Goal: Complete application form

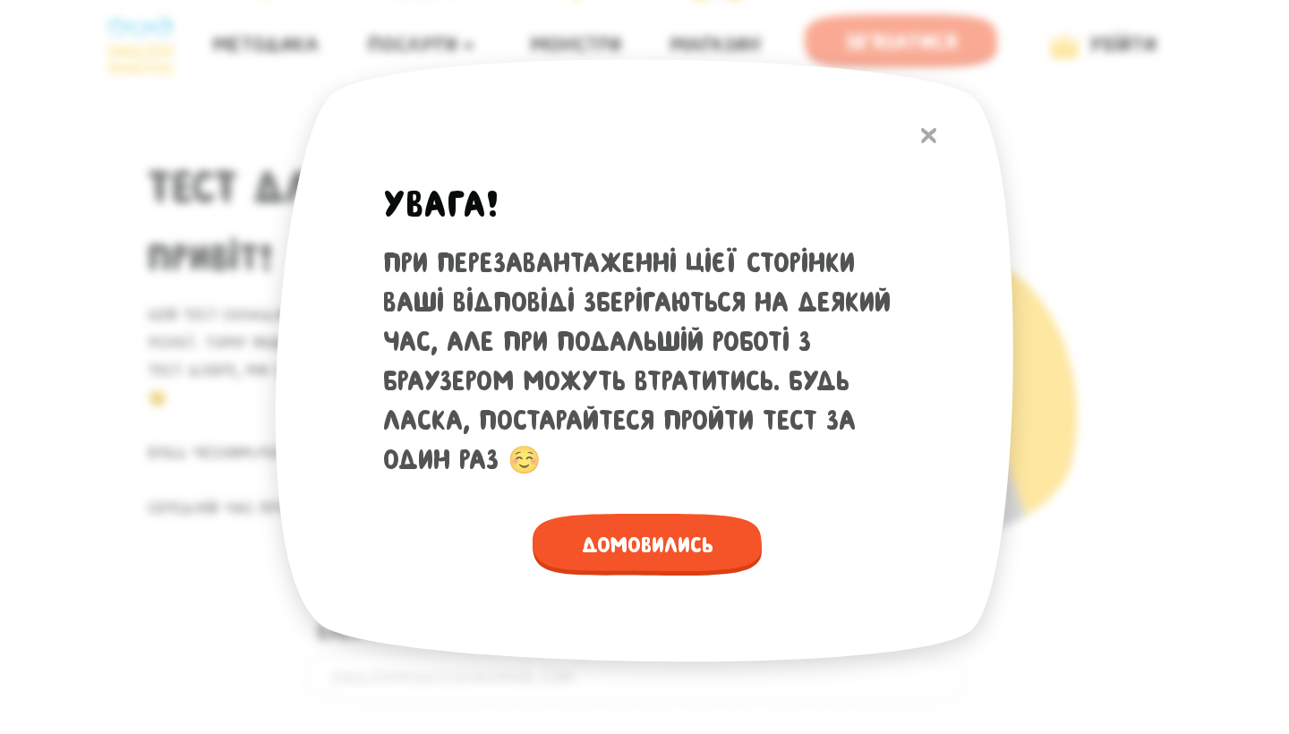
click at [930, 130] on img at bounding box center [928, 135] width 15 height 15
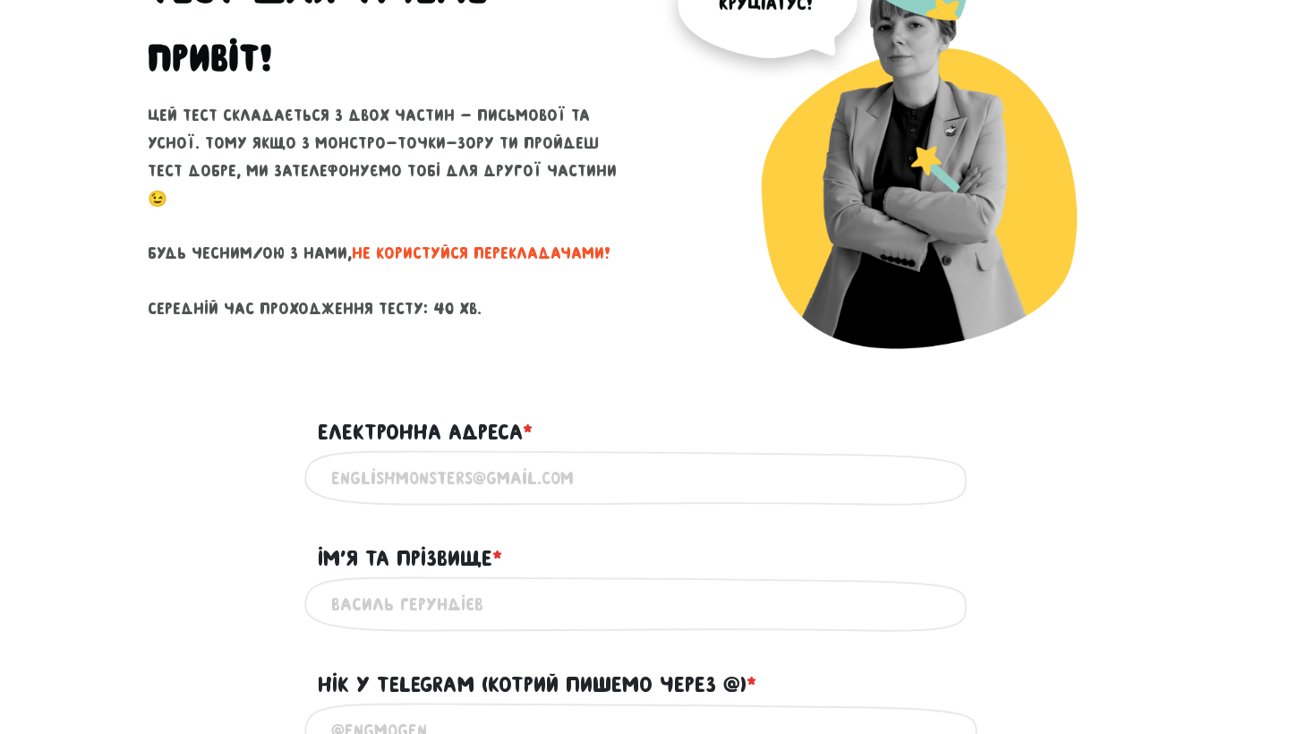
scroll to position [205, 0]
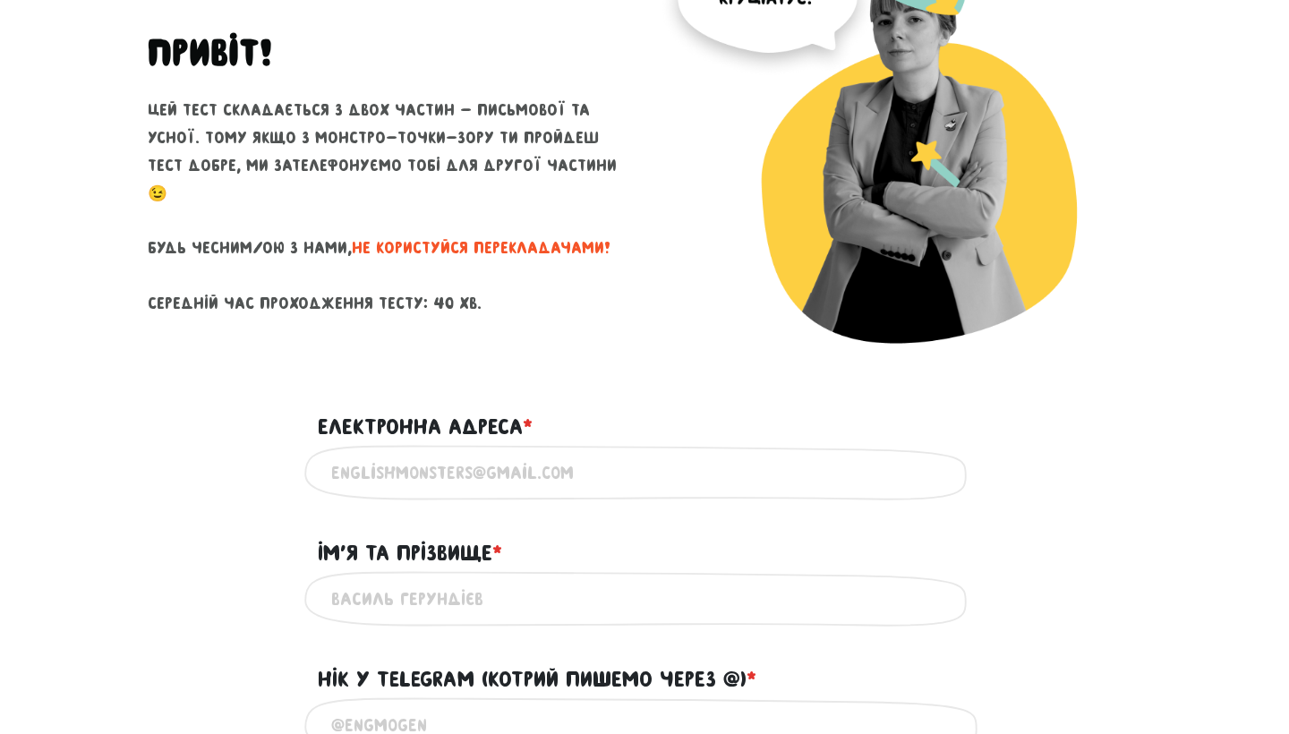
click at [474, 496] on div "Введи дійсну електронну адресу" at bounding box center [644, 473] width 680 height 56
click at [482, 474] on input "Електронна адреса * ?" at bounding box center [644, 473] width 627 height 40
type input "[PERSON_NAME][EMAIL_ADDRESS][DOMAIN_NAME]"
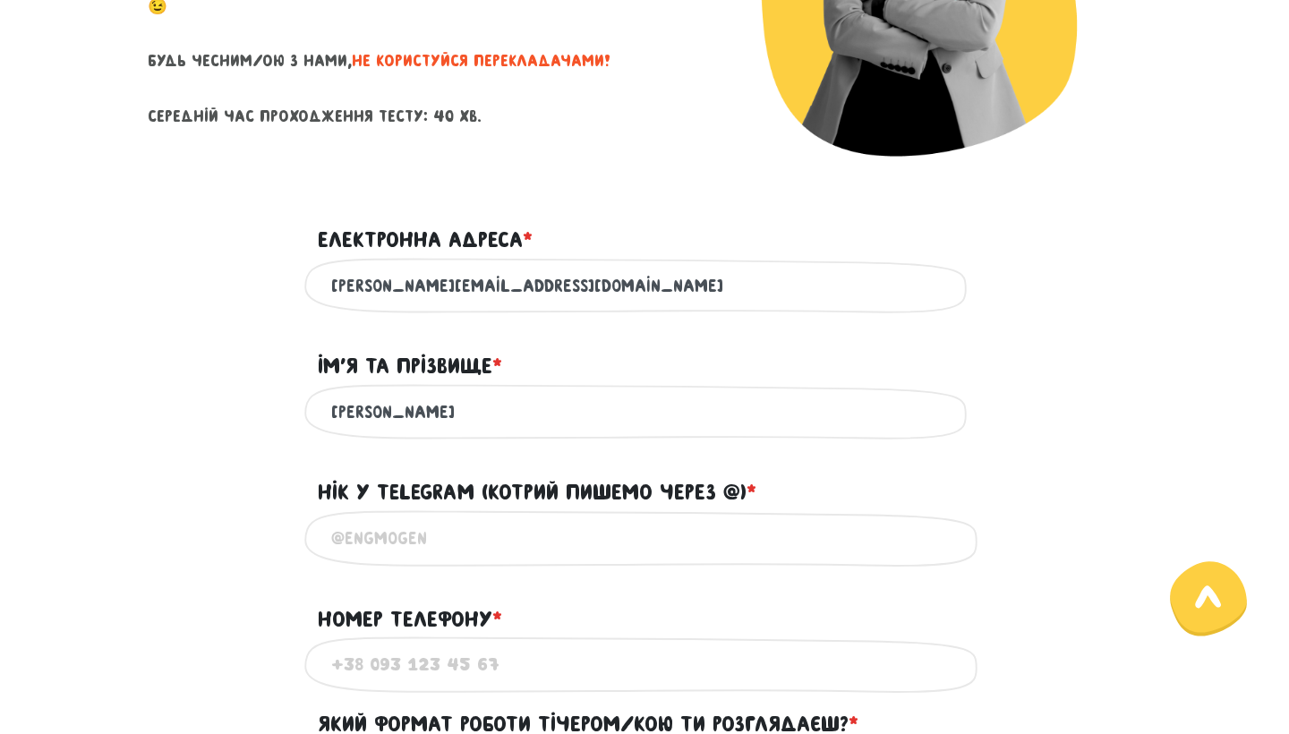
scroll to position [419, 0]
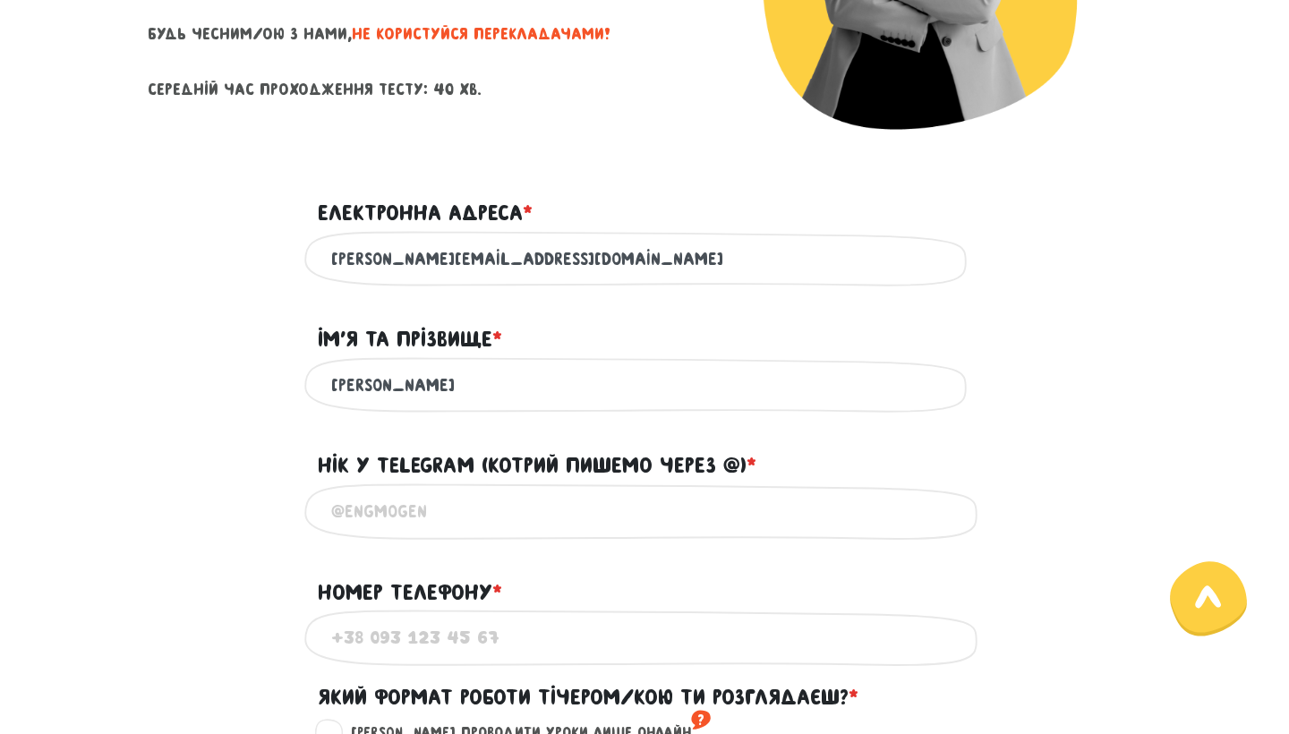
type input "[PERSON_NAME]"
click at [411, 513] on input "@" at bounding box center [644, 511] width 627 height 40
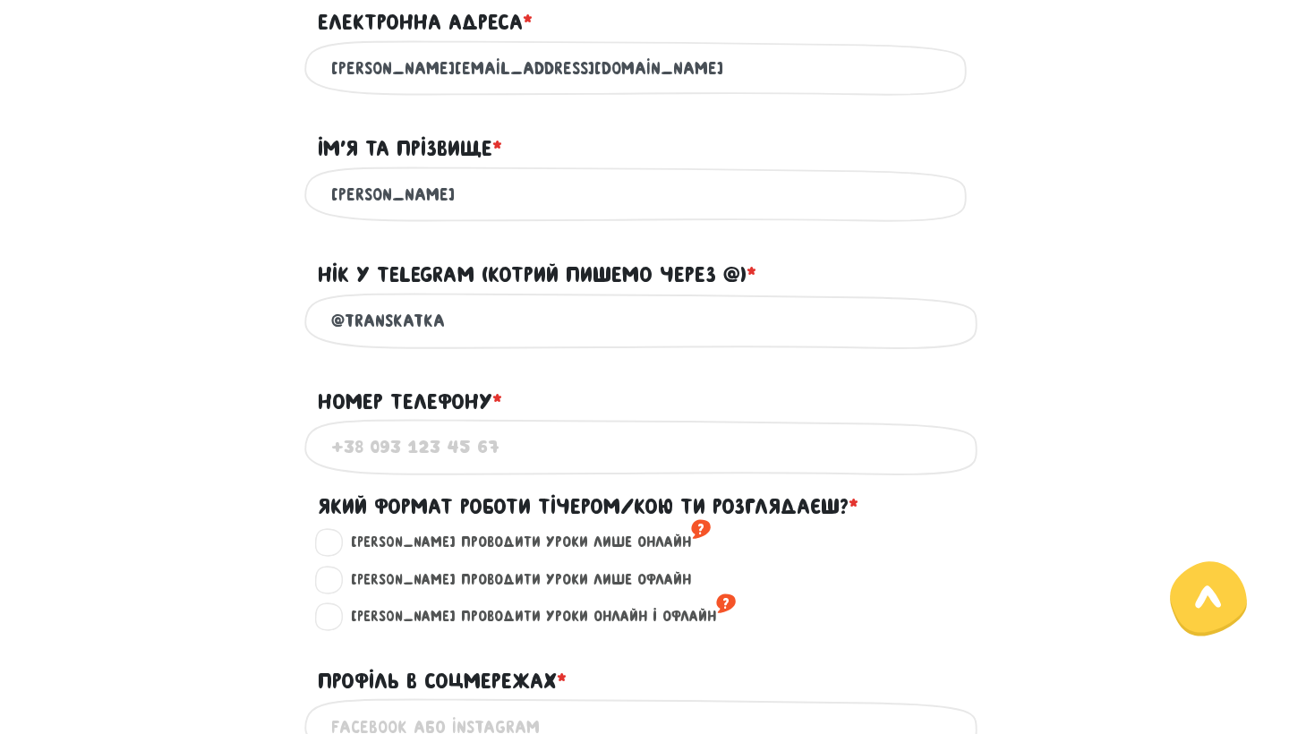
scroll to position [677, 0]
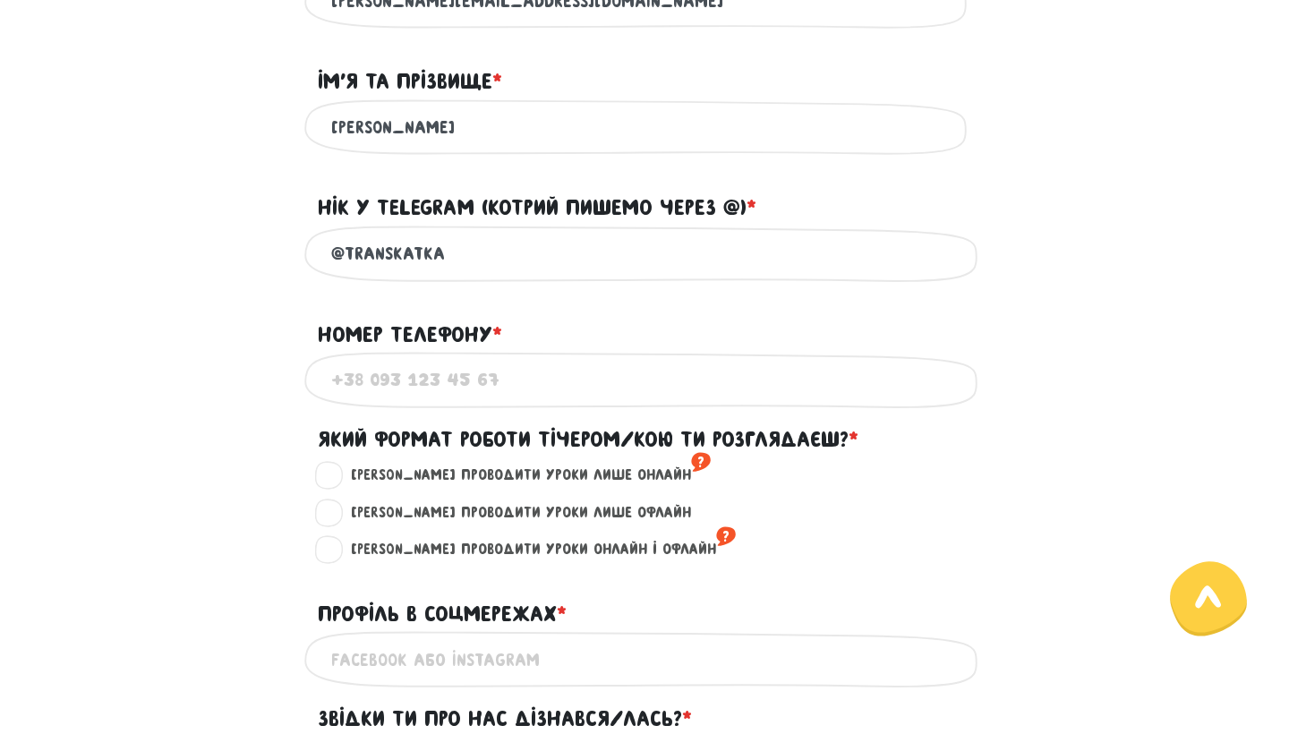
type input "@transkatka"
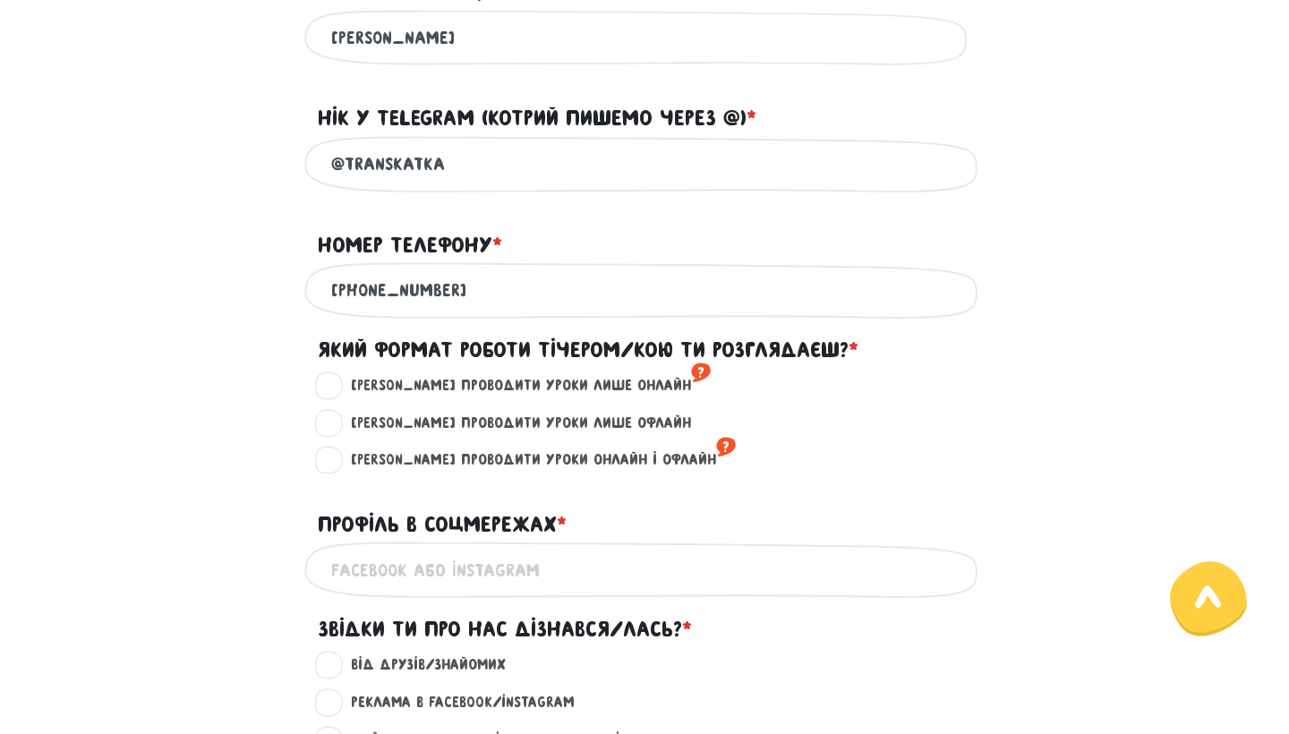
scroll to position [772, 0]
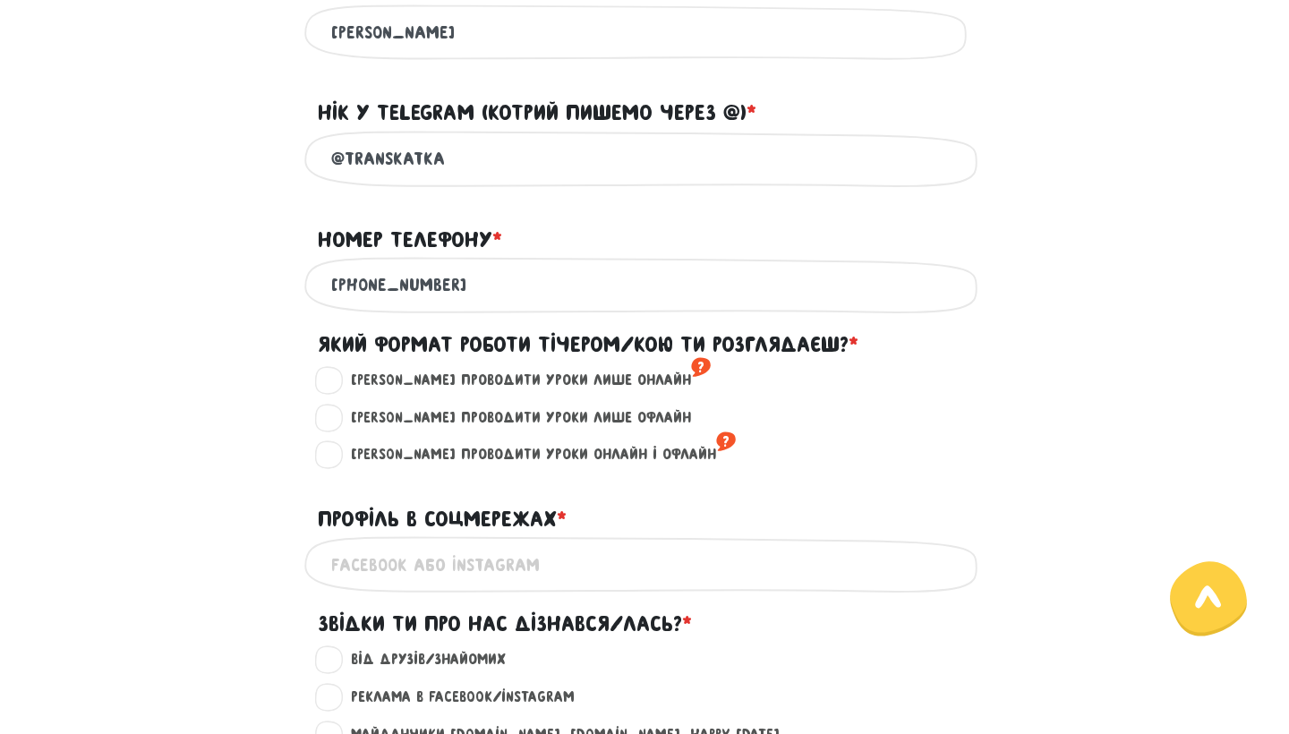
type input "[PHONE_NUMBER]"
click at [339, 452] on label "[PERSON_NAME] проводити уроки онлайн і офлайн ?" at bounding box center [536, 454] width 400 height 23
click at [337, 452] on input "[PERSON_NAME] проводити уроки онлайн і офлайн ?" at bounding box center [329, 452] width 14 height 18
radio input "true"
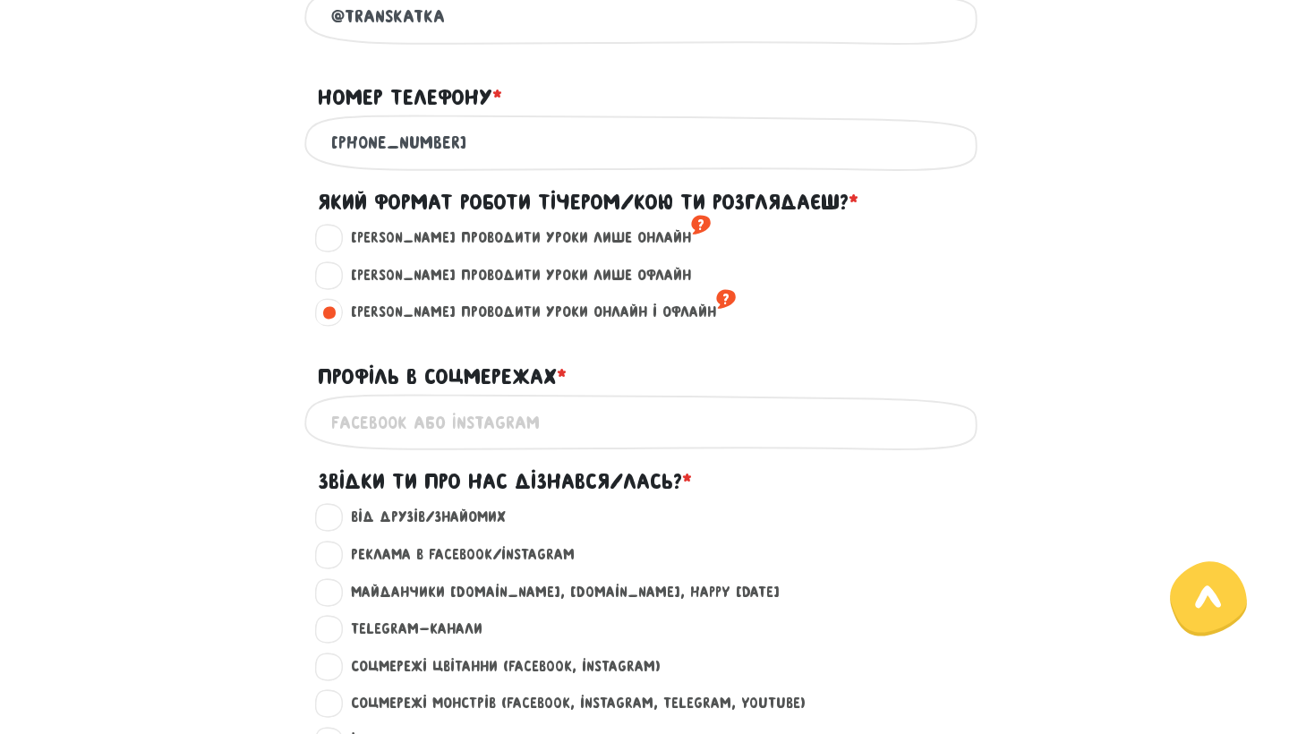
scroll to position [915, 0]
click at [415, 423] on input "Профіль в соцмережах * ?" at bounding box center [644, 421] width 627 height 40
type input """
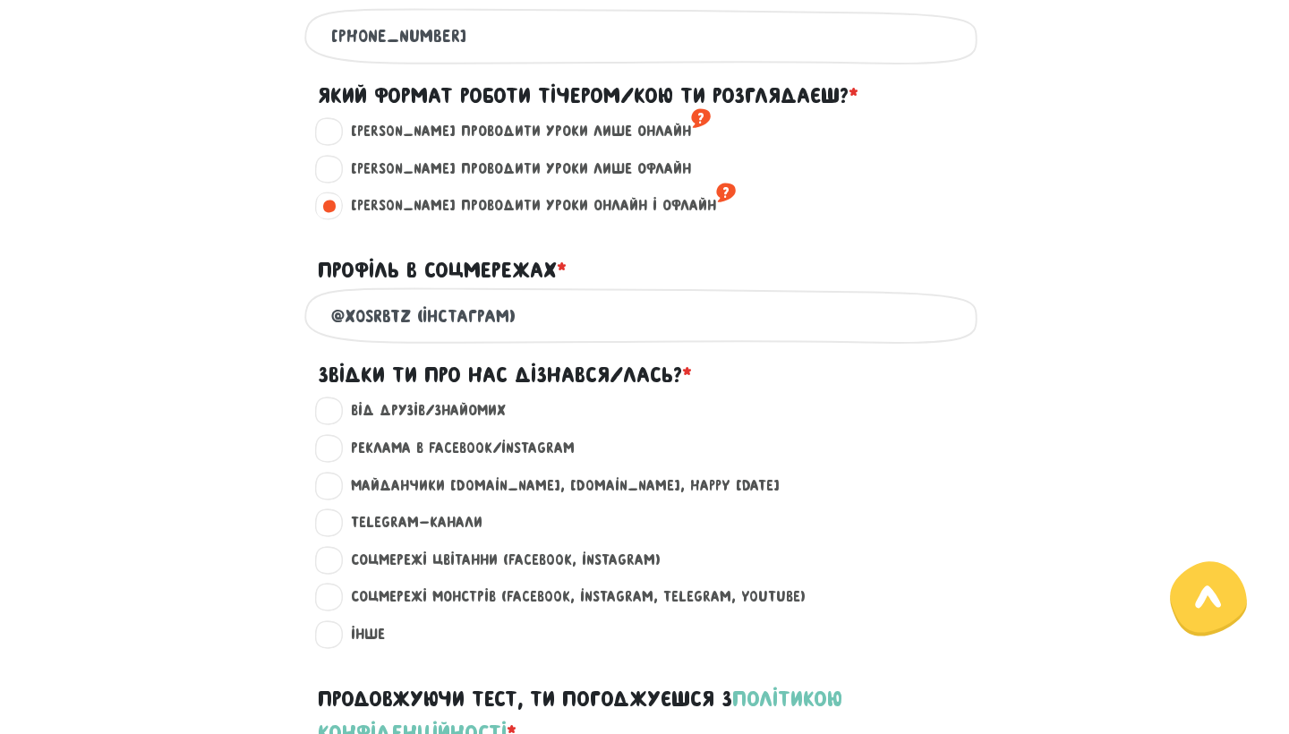
scroll to position [1027, 0]
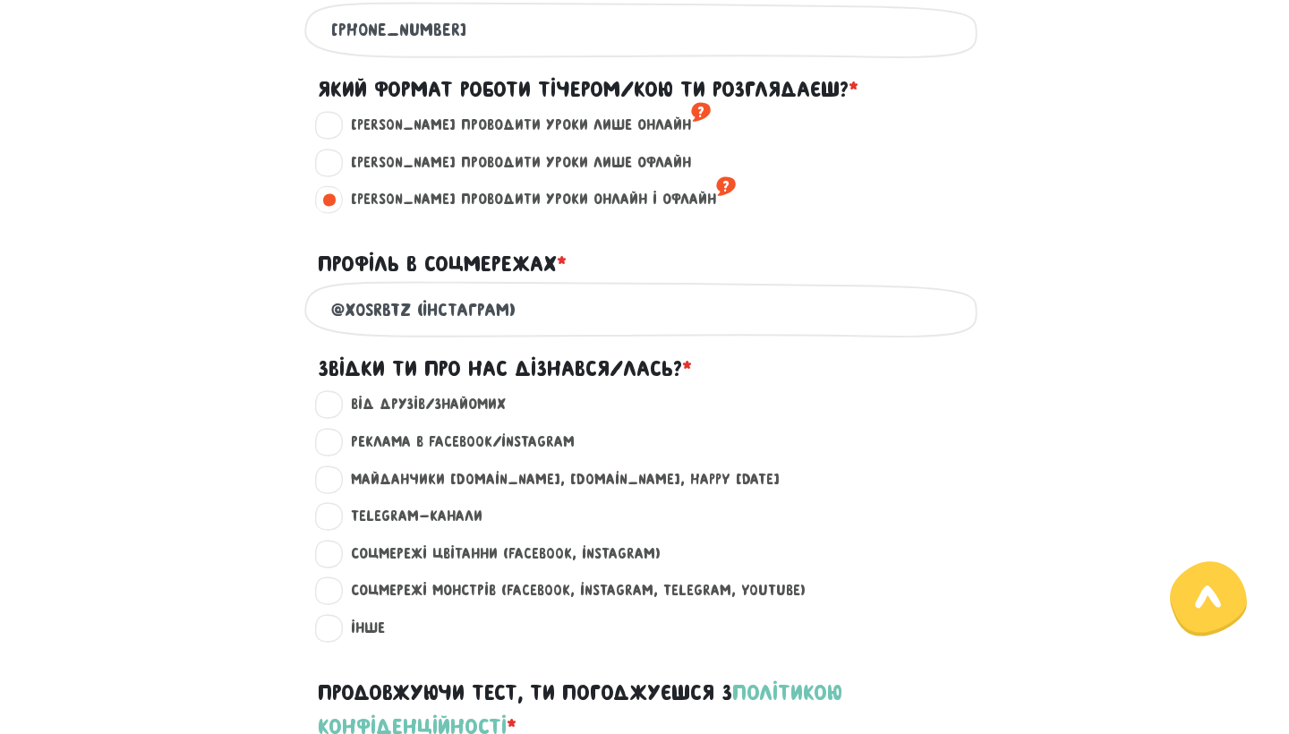
type input "@xosrbtz (Інстаграм)"
click at [336, 404] on label "Від друзів/знайомих ?" at bounding box center [421, 404] width 170 height 23
click at [332, 404] on input "Від друзів/знайомих ?" at bounding box center [329, 402] width 14 height 18
radio input "true"
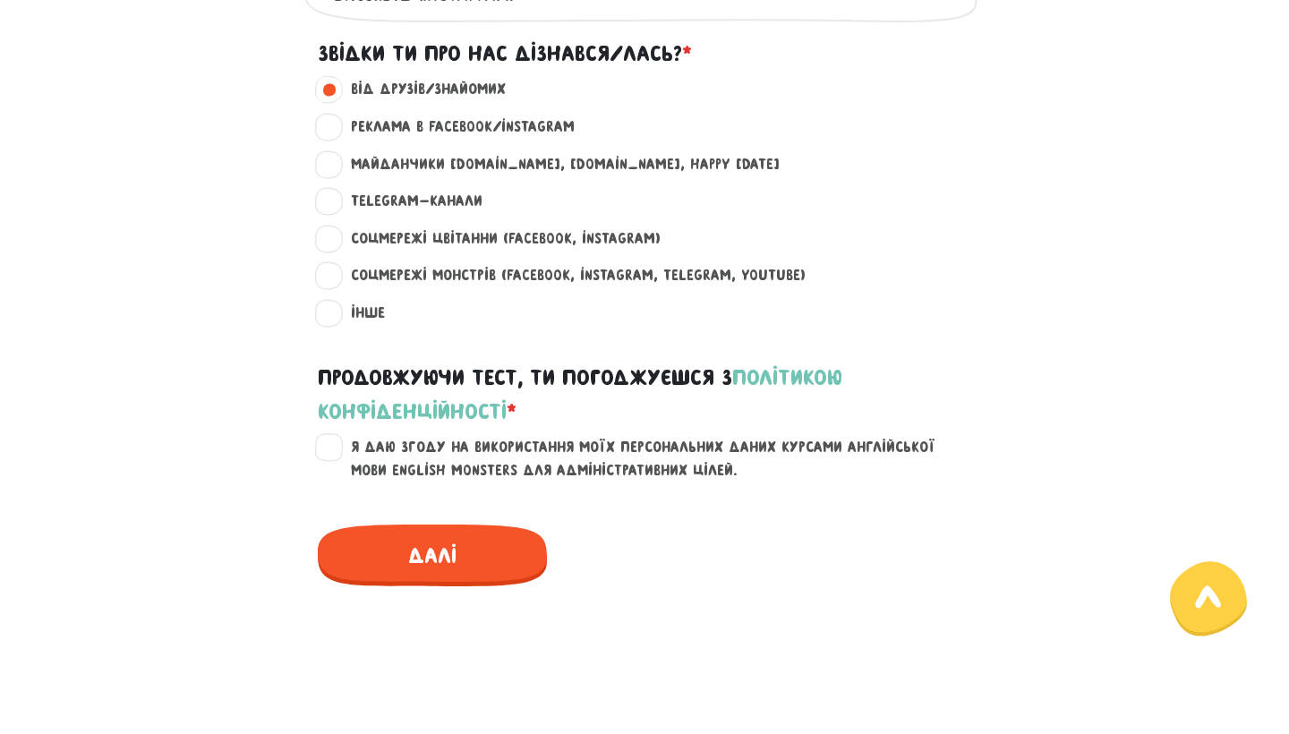
scroll to position [1353, 0]
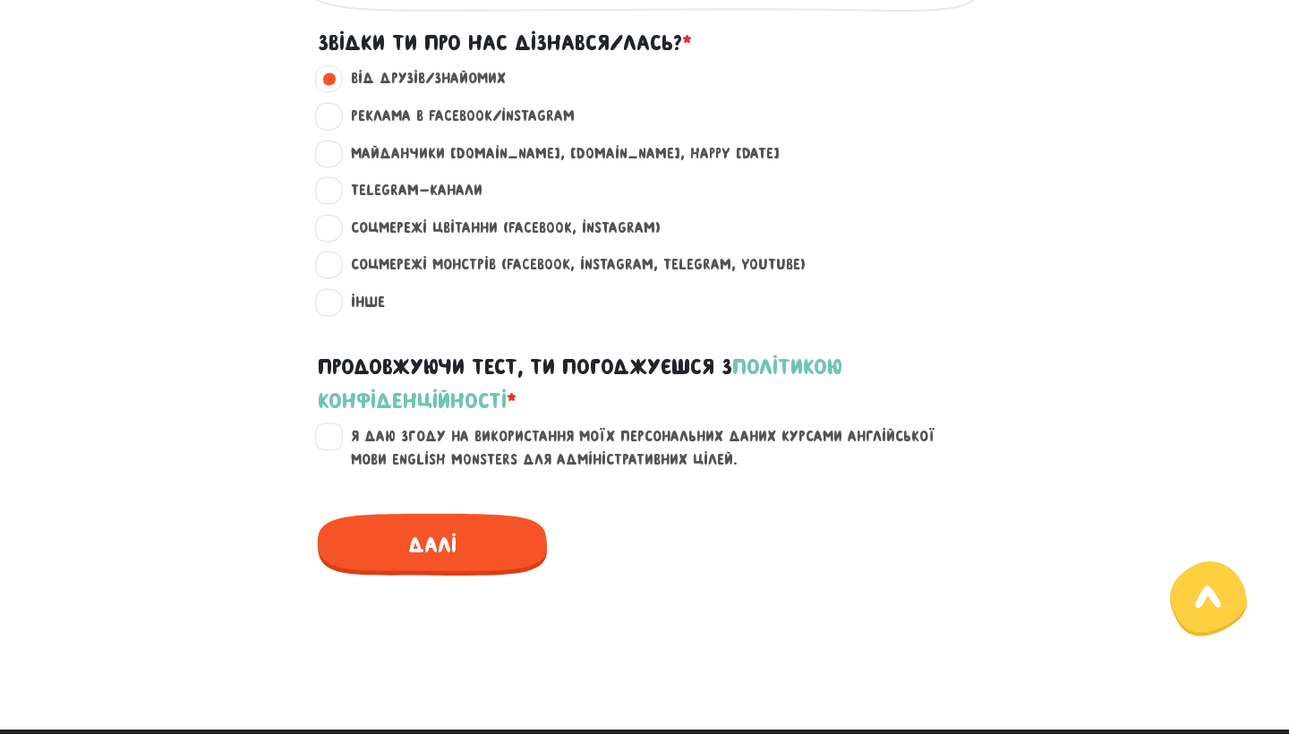
click at [336, 427] on label "Я даю згоду на використання моїх персональних даних курсами англійської мови En…" at bounding box center [655, 448] width 639 height 46
click at [332, 427] on input "Я даю згоду на використання моїх персональних даних курсами англійської мови En…" at bounding box center [329, 434] width 14 height 18
checkbox input "true"
click at [444, 531] on span "Далі" at bounding box center [432, 545] width 229 height 62
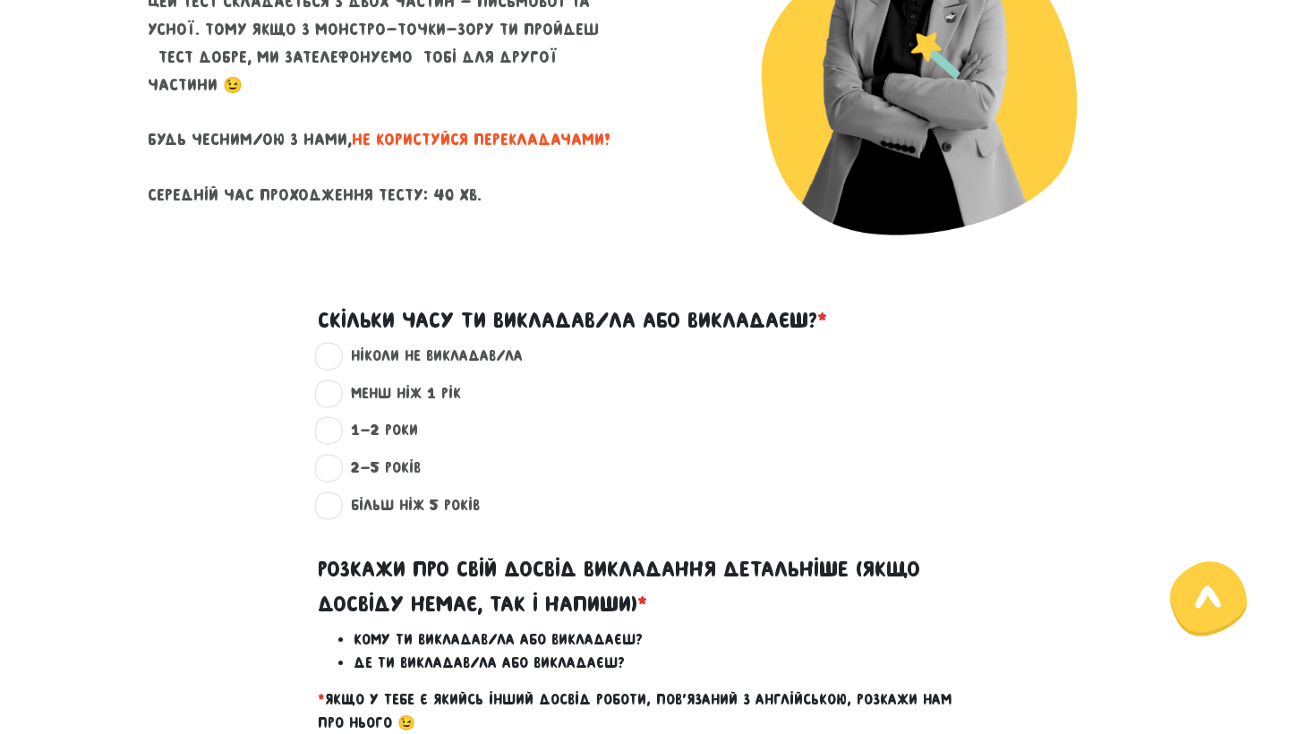
scroll to position [306, 0]
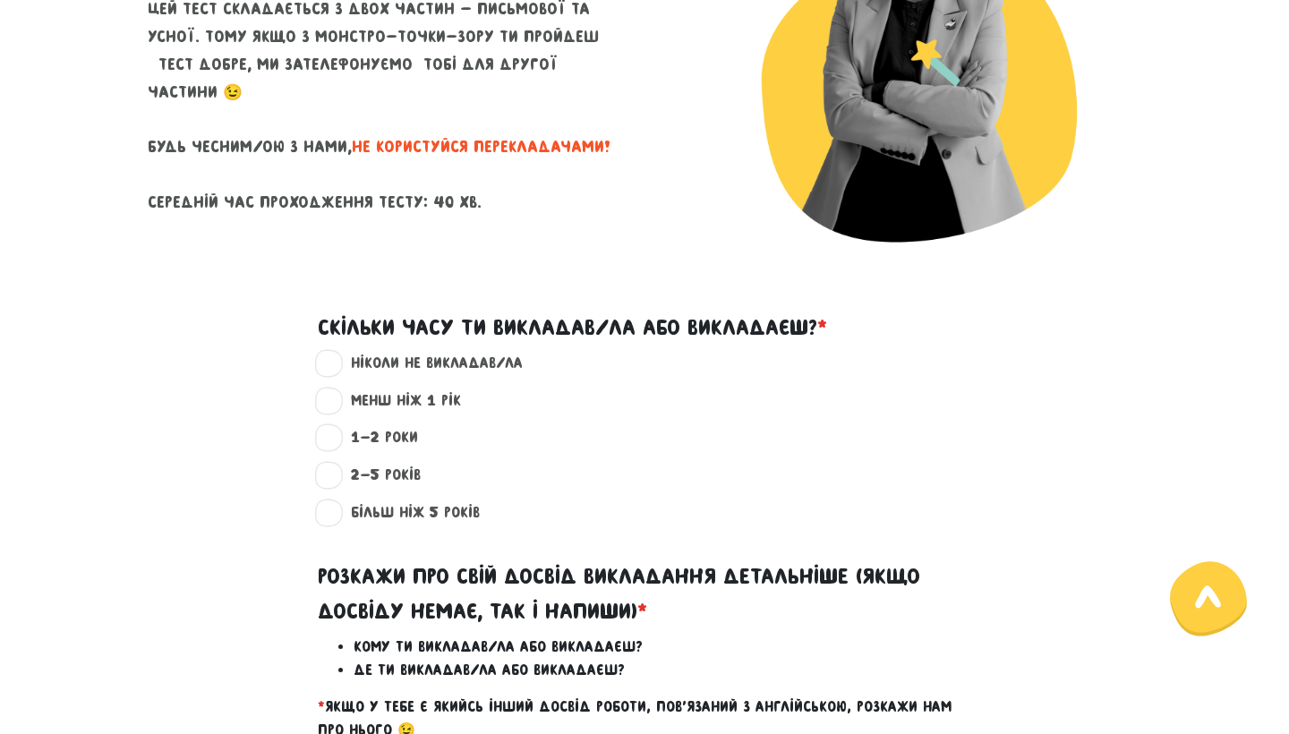
click at [336, 401] on label "менш ніж 1 рік ?" at bounding box center [398, 400] width 125 height 23
click at [334, 401] on input "менш ніж 1 рік ?" at bounding box center [329, 398] width 14 height 18
radio input "true"
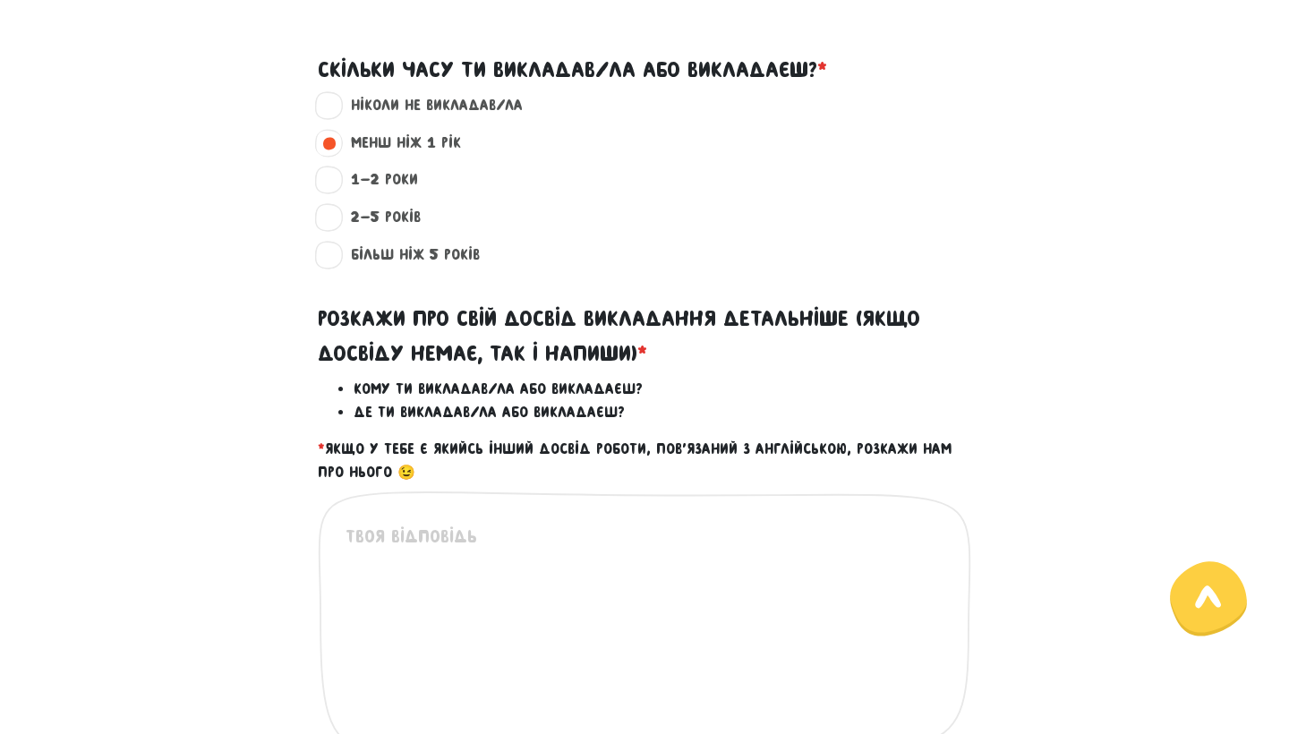
scroll to position [565, 0]
click at [455, 577] on textarea at bounding box center [646, 632] width 600 height 220
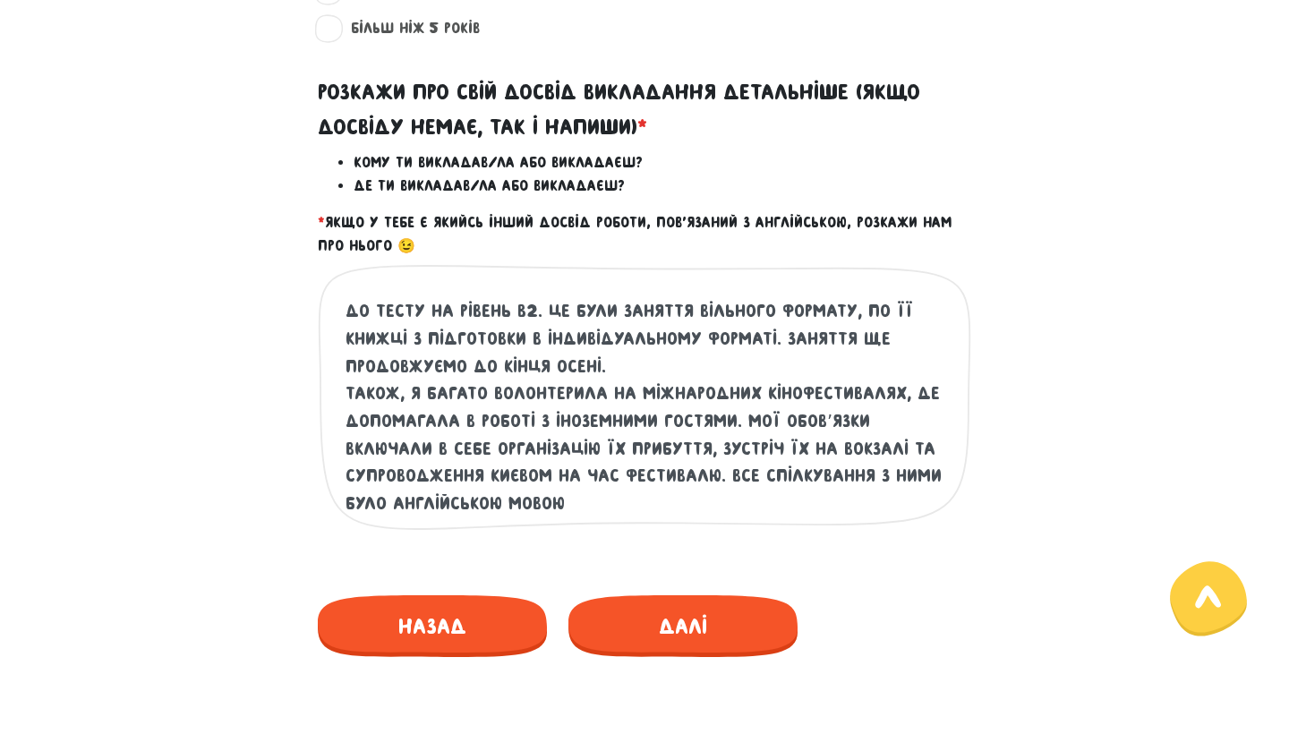
scroll to position [793, 0]
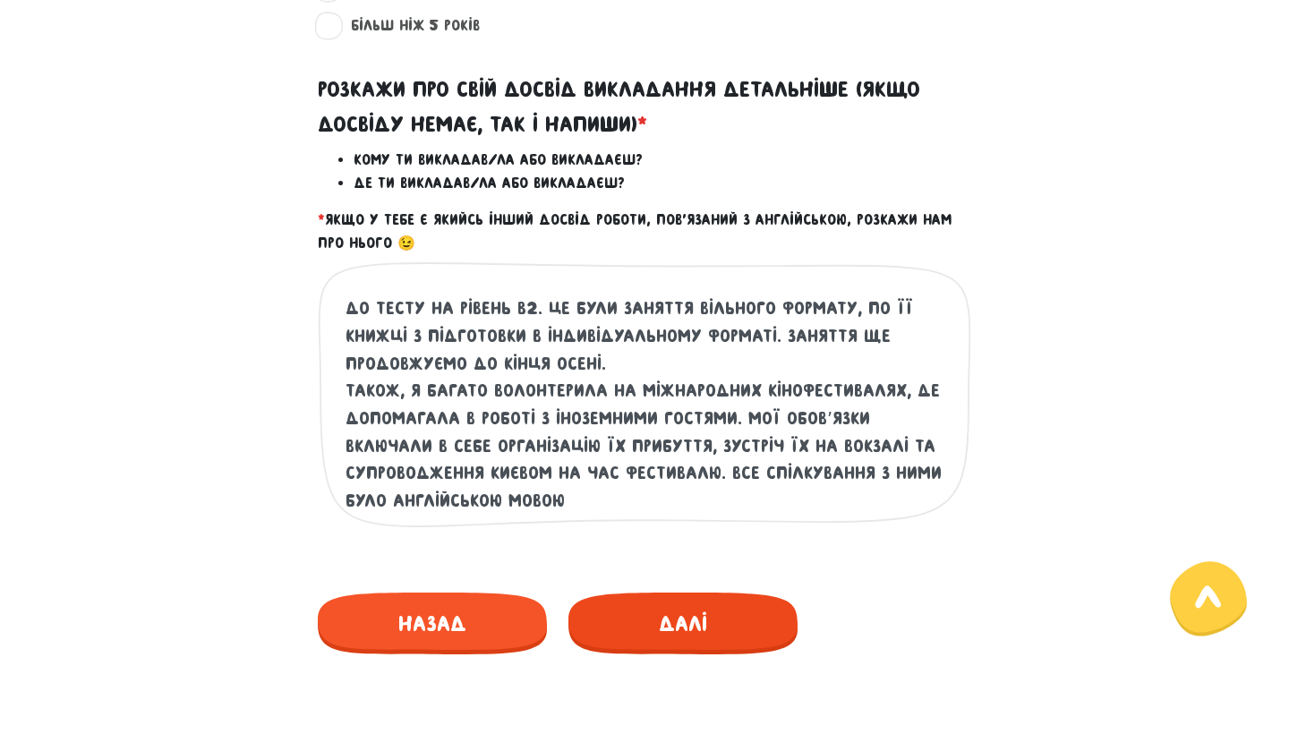
type textarea "Викладала протягом цього літа англійську подрузі, готувала її до тесту на рівен…"
click at [744, 613] on span "Далі" at bounding box center [682, 624] width 229 height 62
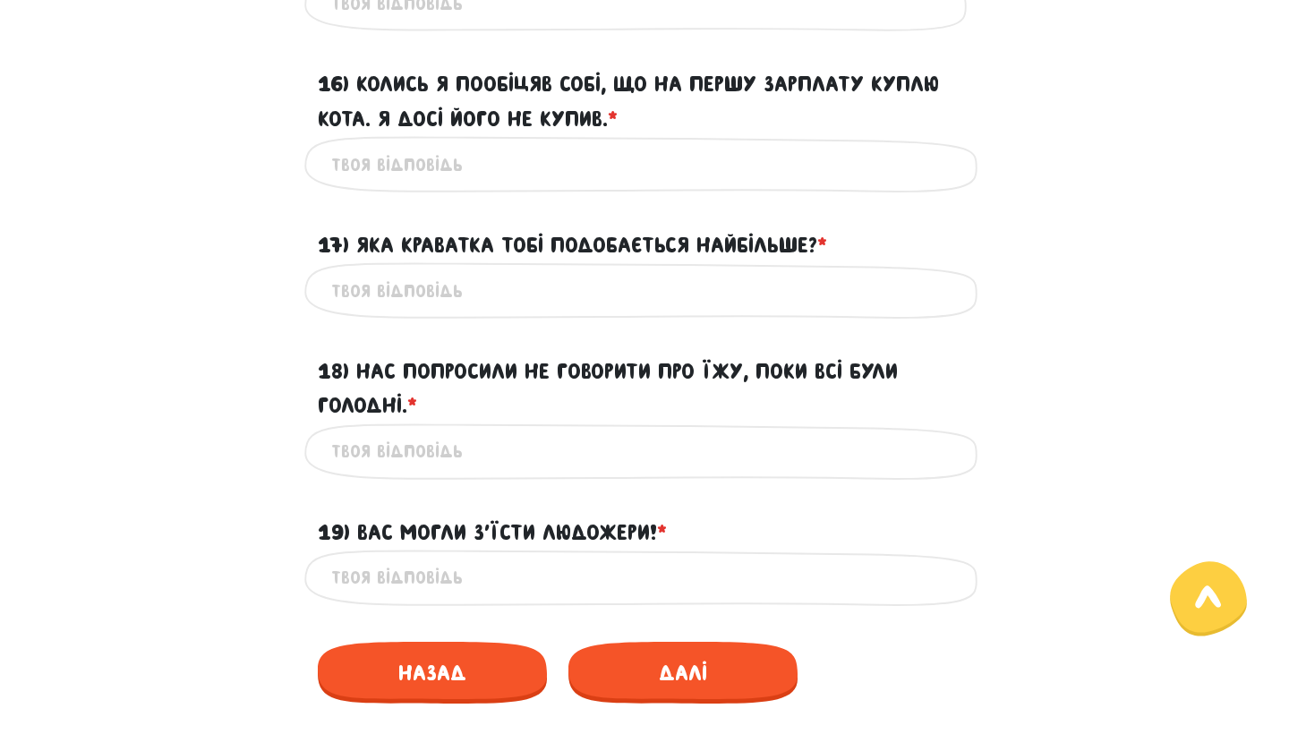
scroll to position [2584, 0]
